Goal: Information Seeking & Learning: Find specific page/section

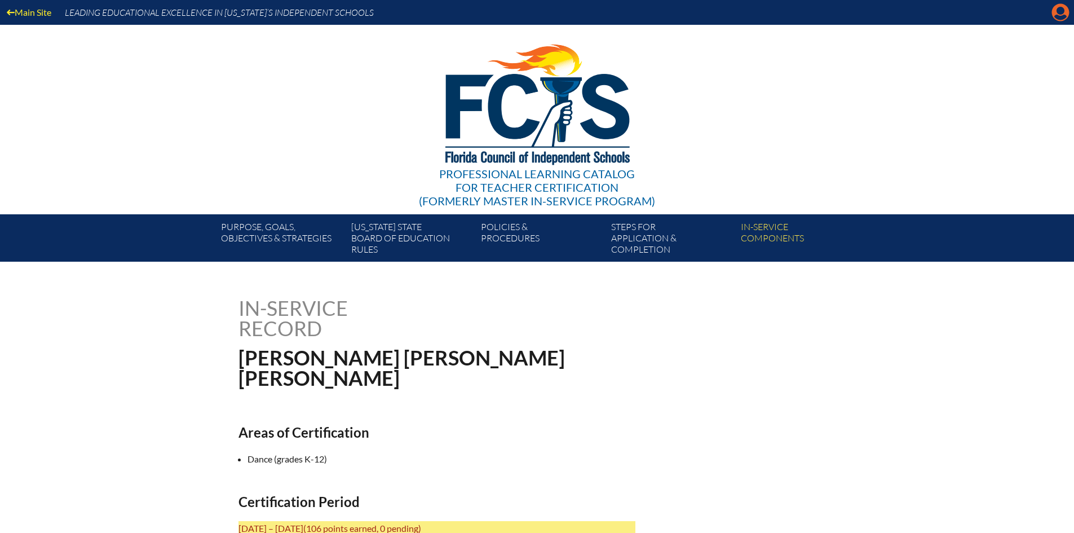
click at [1063, 11] on icon "Manage account" at bounding box center [1060, 12] width 18 height 18
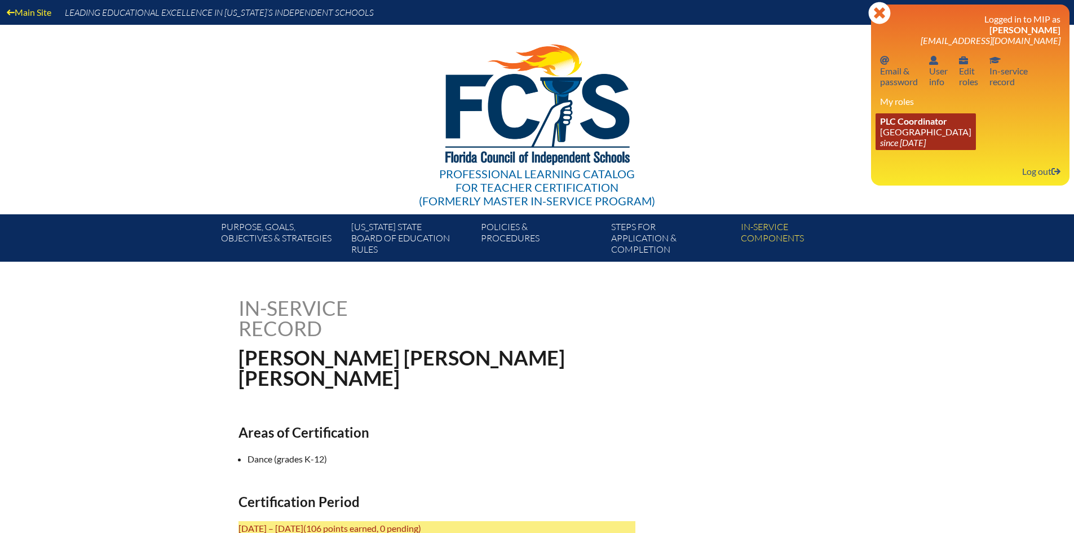
click at [912, 124] on span "PLC Coordinator" at bounding box center [913, 121] width 67 height 11
click at [923, 141] on icon "since [DATE]" at bounding box center [903, 142] width 46 height 11
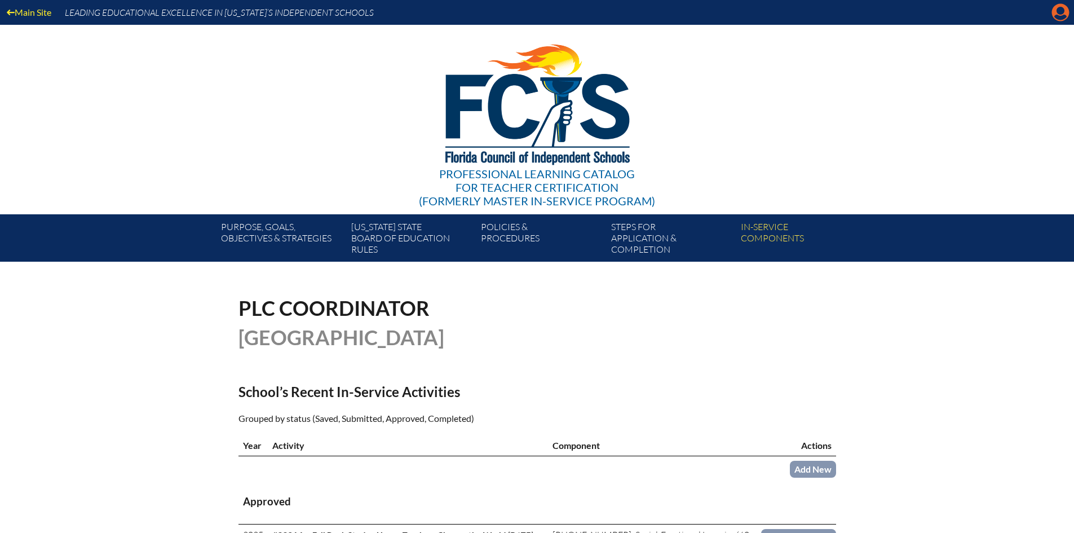
click at [1055, 11] on icon at bounding box center [1060, 12] width 17 height 17
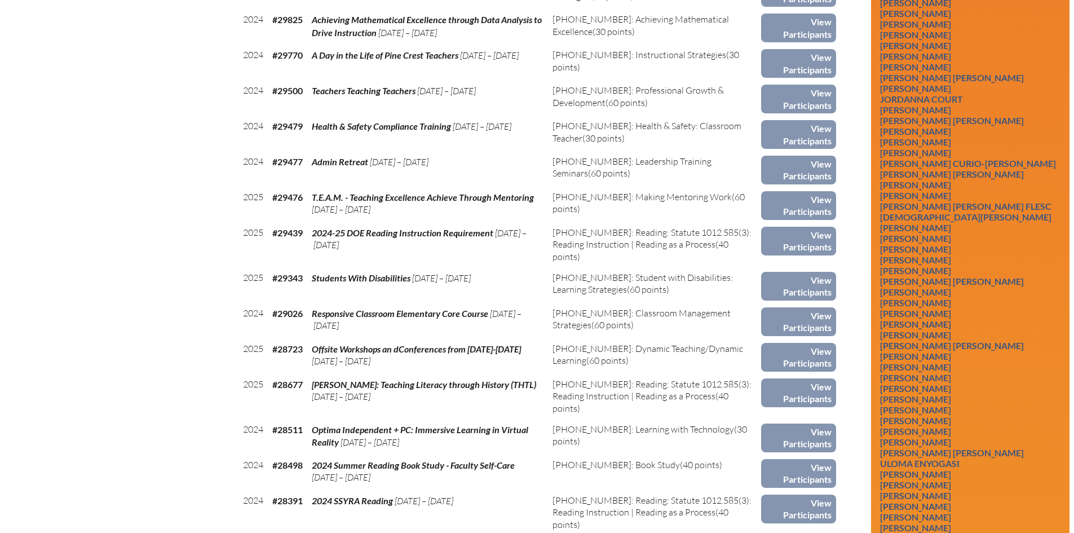
scroll to position [1691, 0]
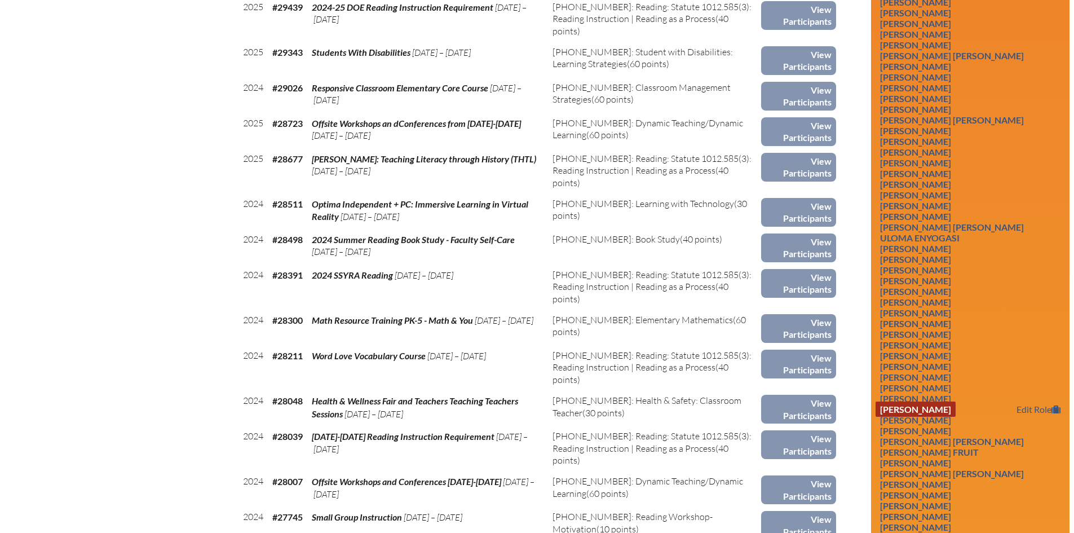
click at [922, 417] on link "[PERSON_NAME]" at bounding box center [915, 408] width 80 height 15
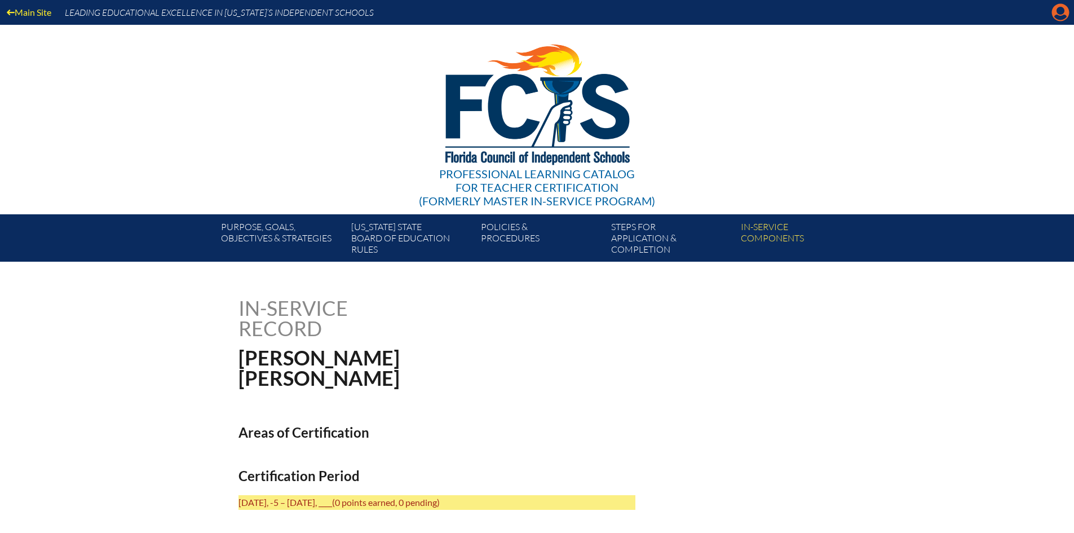
click at [1056, 16] on icon "Manage account" at bounding box center [1060, 12] width 18 height 18
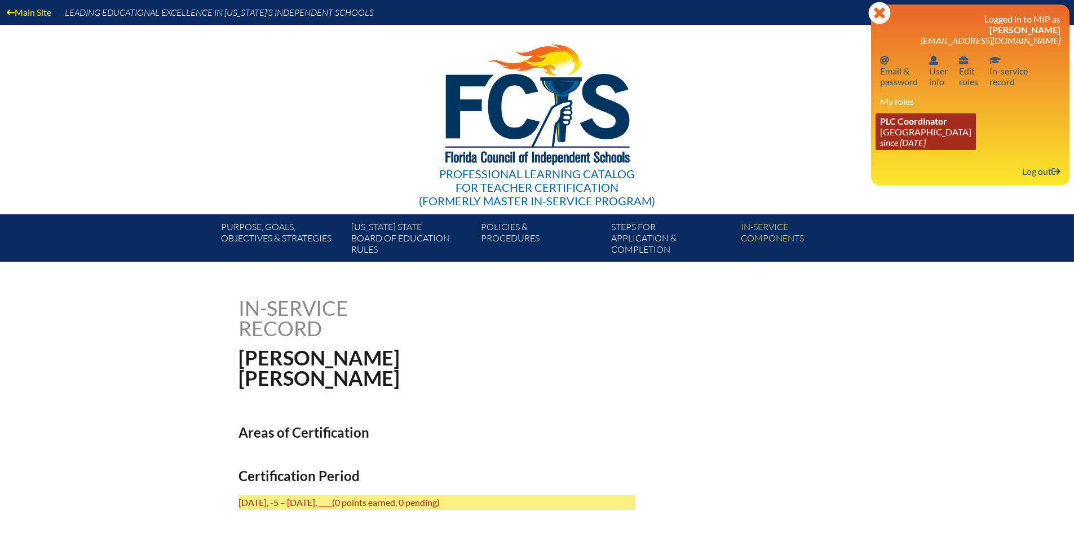
click at [924, 132] on link "PLC Coordinator Pine Crest School since 2016 Aug 15" at bounding box center [925, 131] width 100 height 37
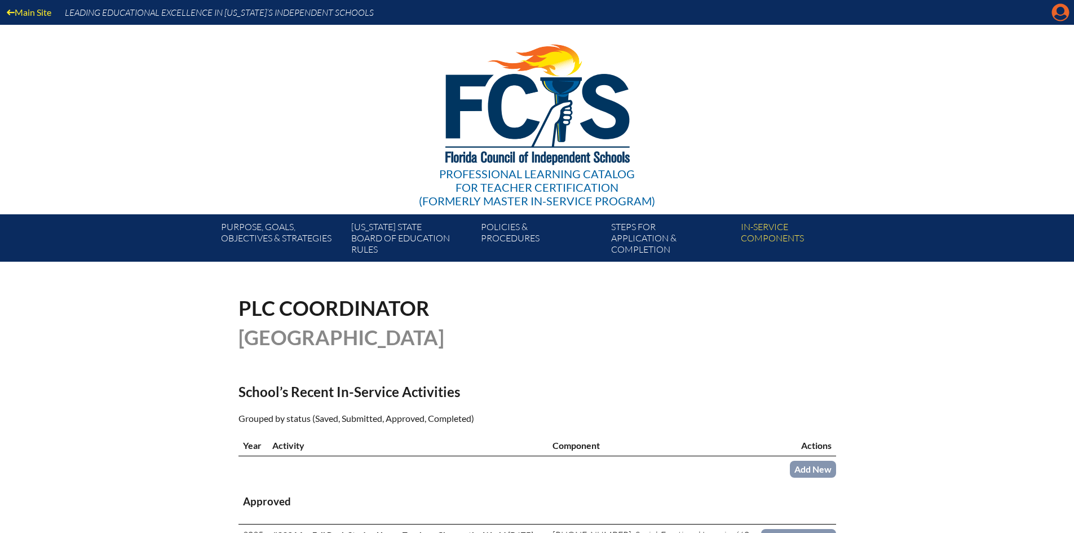
click at [1055, 16] on icon "Manage account" at bounding box center [1060, 12] width 18 height 18
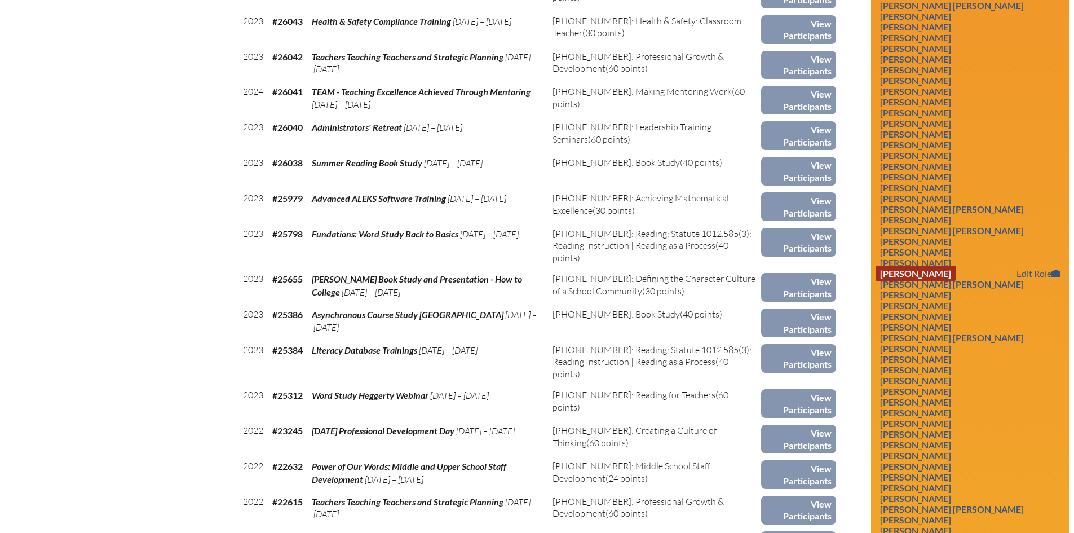
scroll to position [2818, 0]
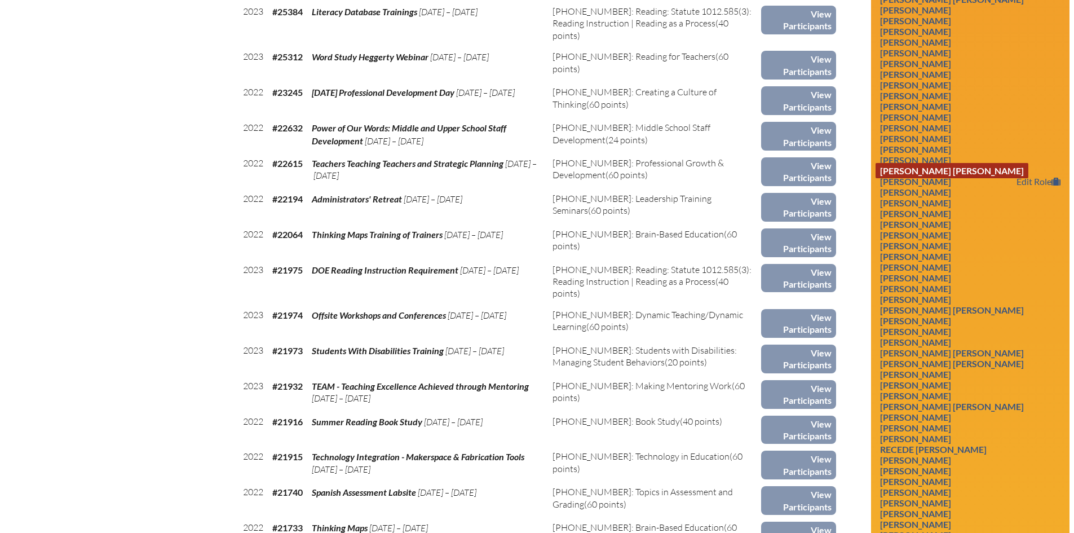
click at [916, 178] on link "[PERSON_NAME] [PERSON_NAME]" at bounding box center [951, 170] width 153 height 15
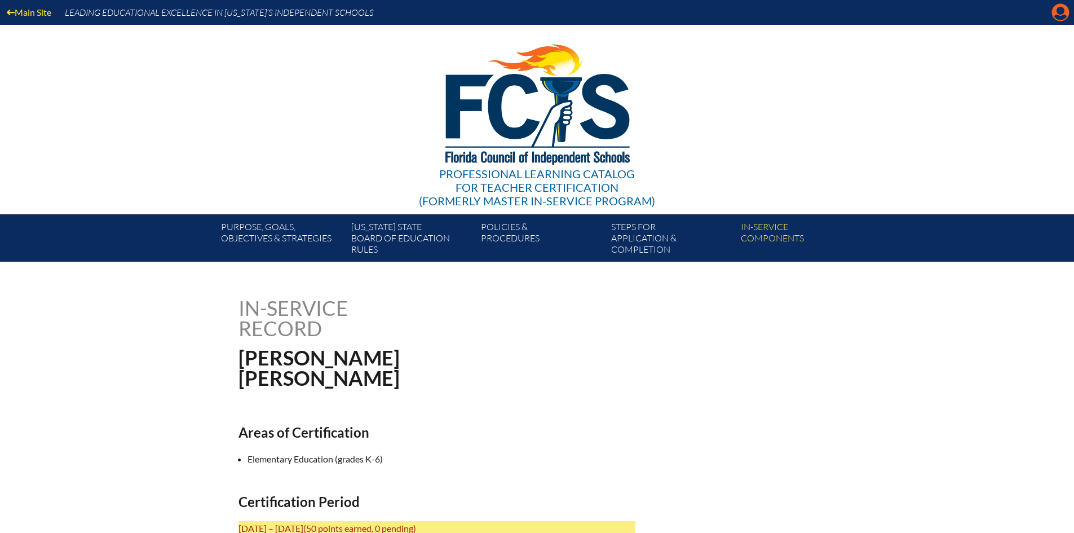
click at [1060, 8] on icon "Manage account" at bounding box center [1060, 12] width 18 height 18
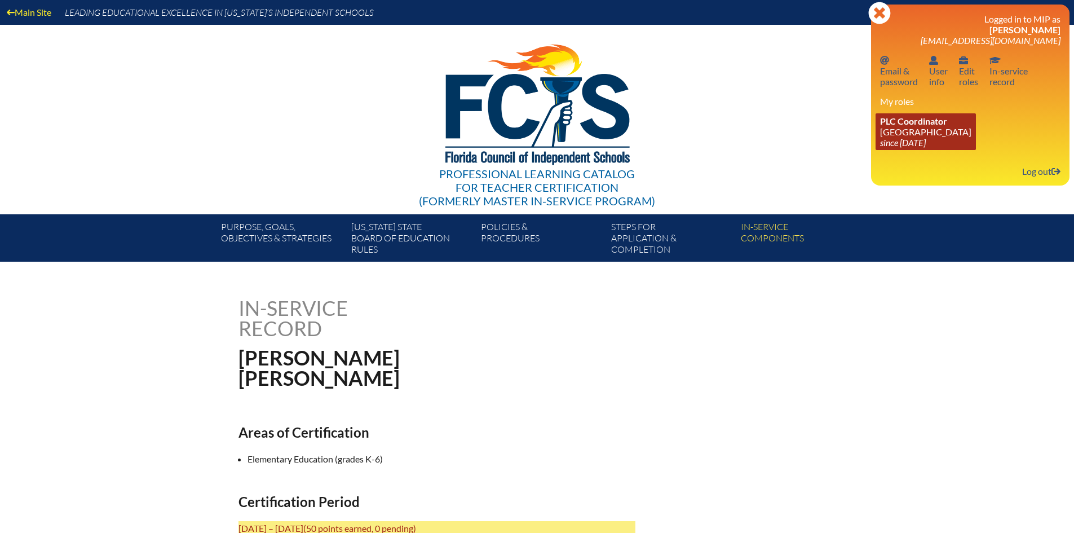
click at [919, 118] on span "PLC Coordinator" at bounding box center [913, 121] width 67 height 11
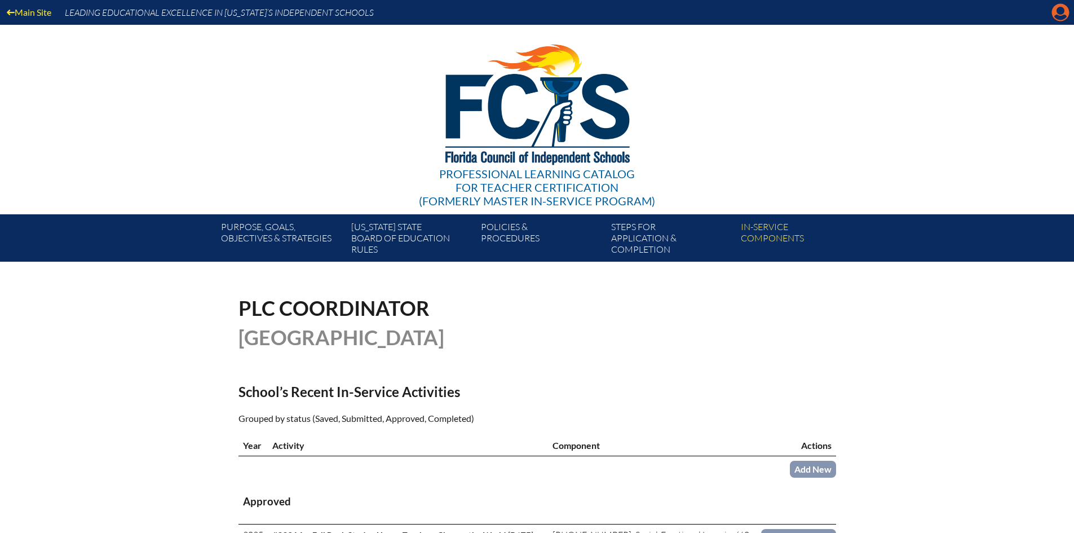
click at [1054, 12] on icon at bounding box center [1060, 12] width 17 height 17
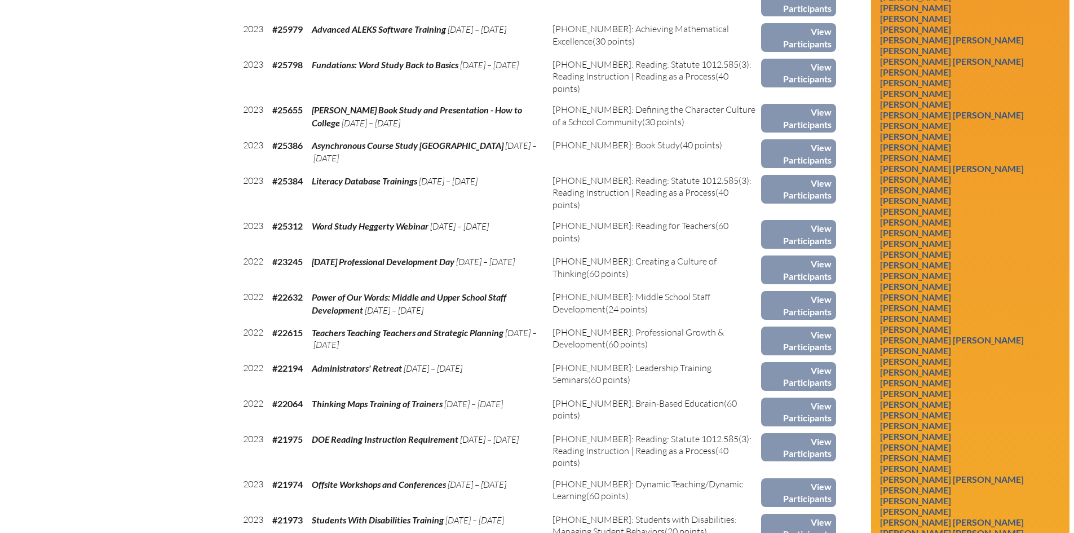
scroll to position [3044, 0]
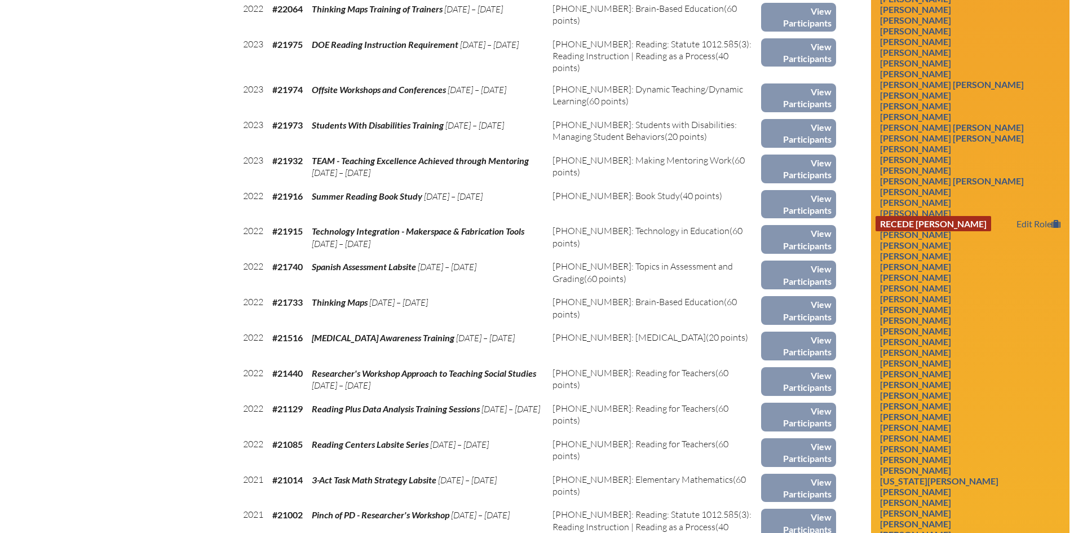
click at [935, 231] on link "Recede [PERSON_NAME]" at bounding box center [933, 223] width 116 height 15
